Goal: Task Accomplishment & Management: Complete application form

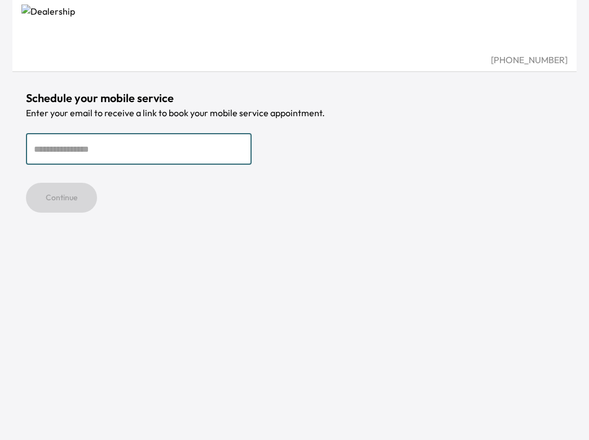
click at [109, 153] on input "email" at bounding box center [139, 149] width 226 height 32
type input "**********"
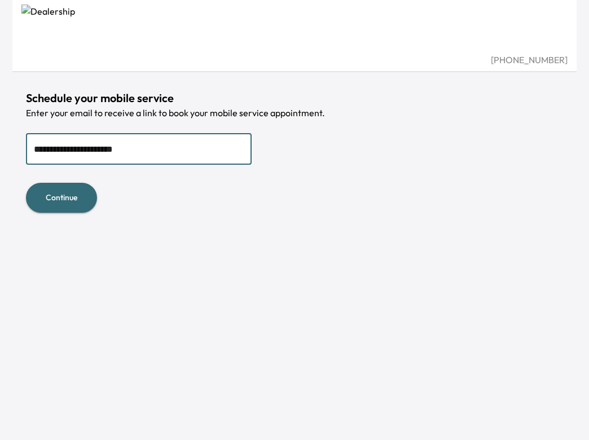
click at [62, 200] on button "Continue" at bounding box center [61, 198] width 71 height 30
